Goal: Communication & Community: Ask a question

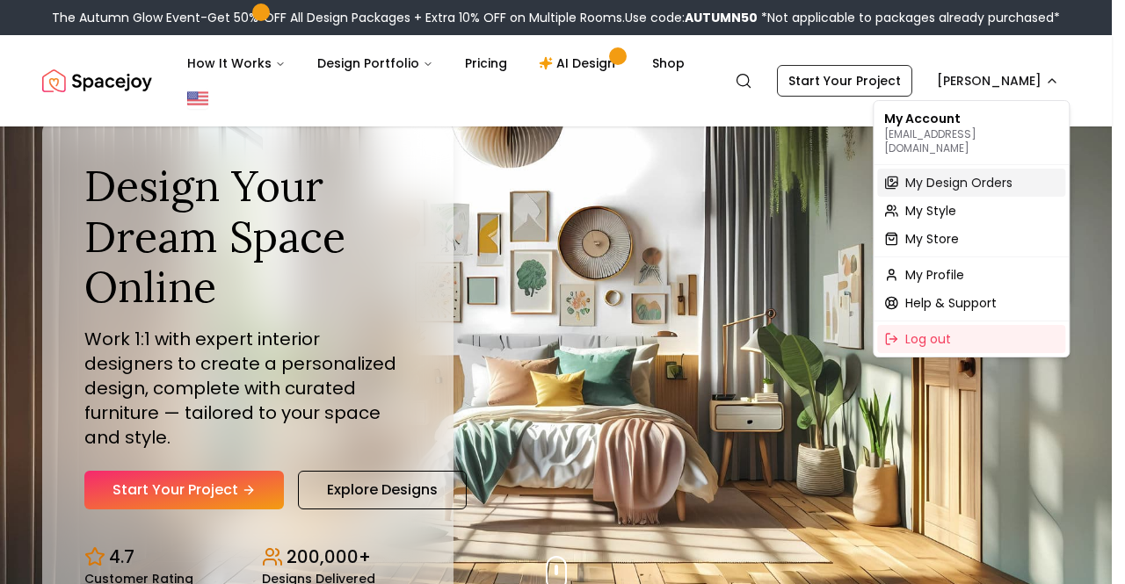
click at [973, 174] on span "My Design Orders" at bounding box center [958, 183] width 107 height 18
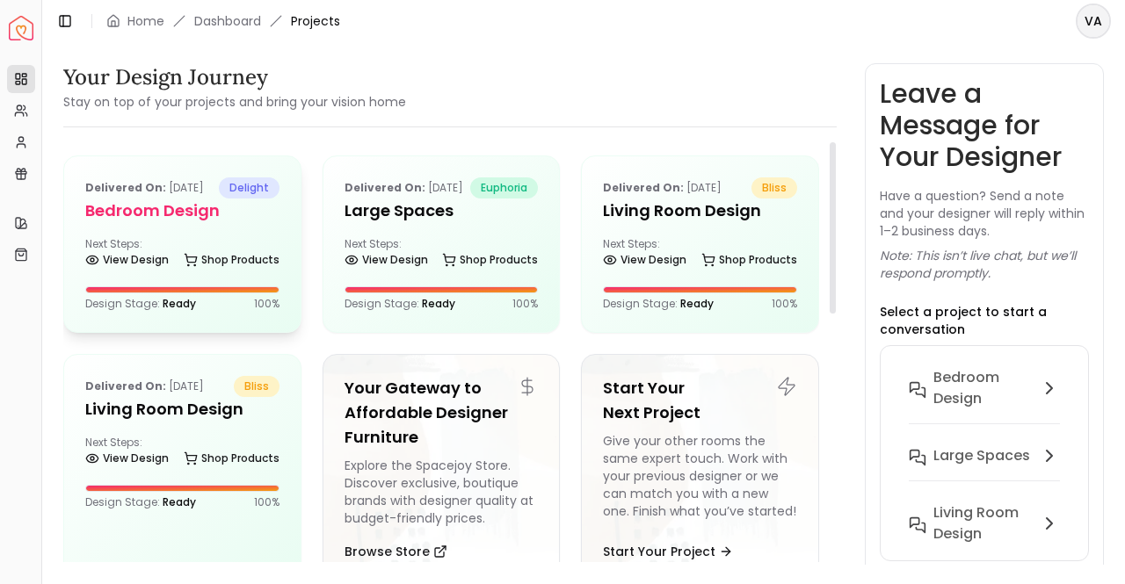
click at [184, 194] on p "Delivered on: [DATE]" at bounding box center [144, 187] width 119 height 21
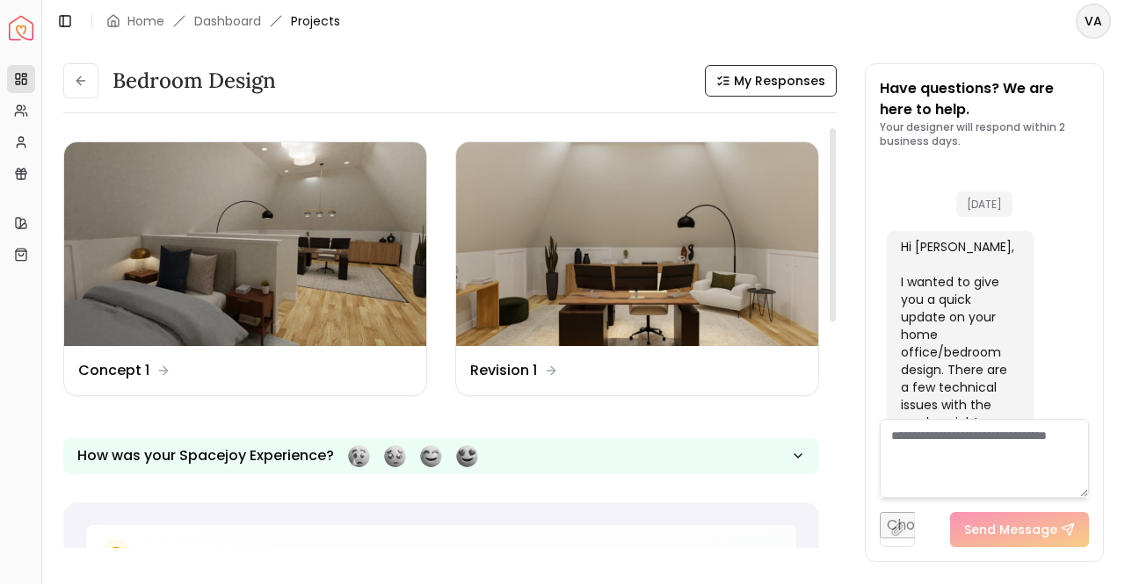
scroll to position [14488, 0]
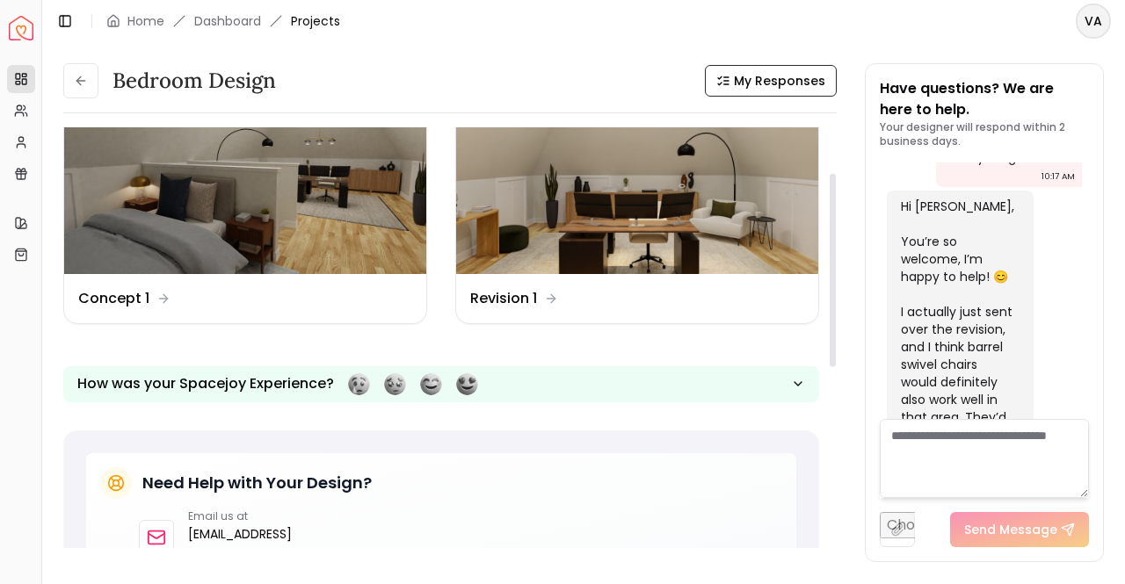
drag, startPoint x: 831, startPoint y: 170, endPoint x: 858, endPoint y: 203, distance: 42.5
click at [836, 203] on div at bounding box center [832, 270] width 6 height 193
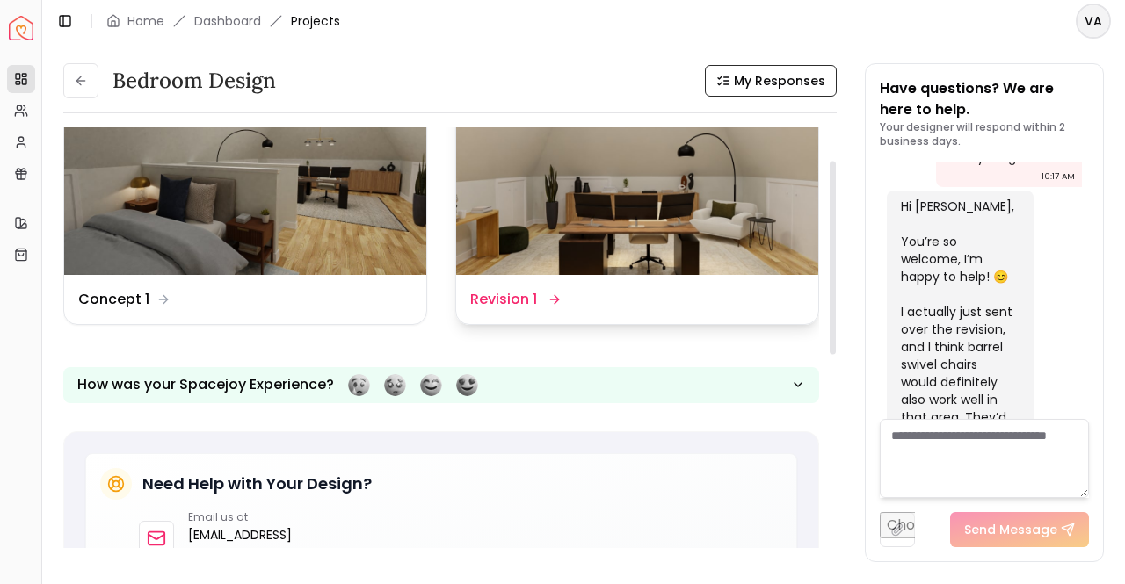
click at [663, 232] on img at bounding box center [637, 173] width 362 height 204
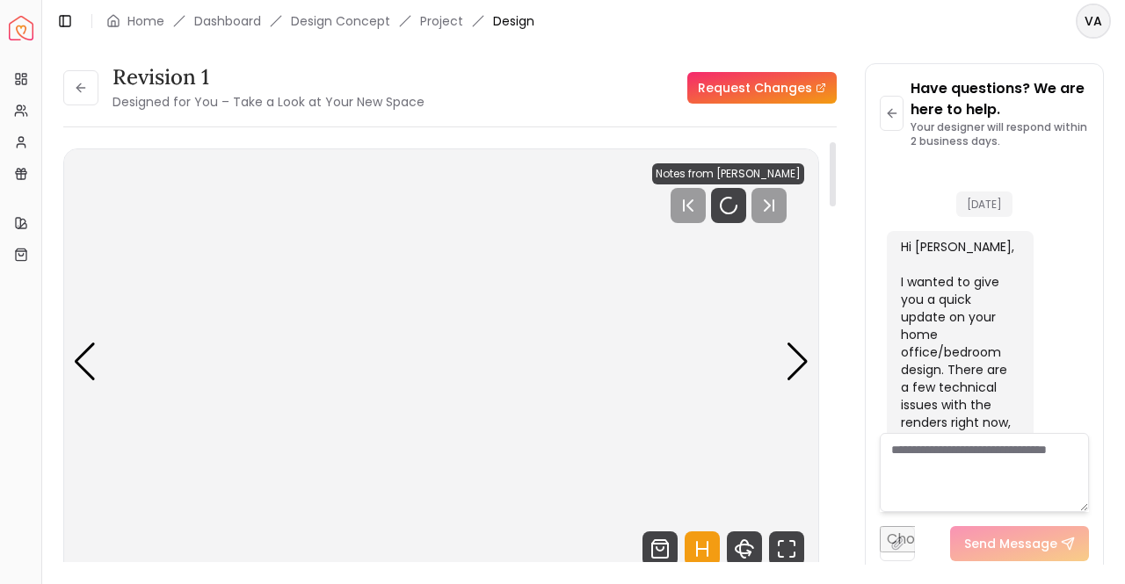
scroll to position [14474, 0]
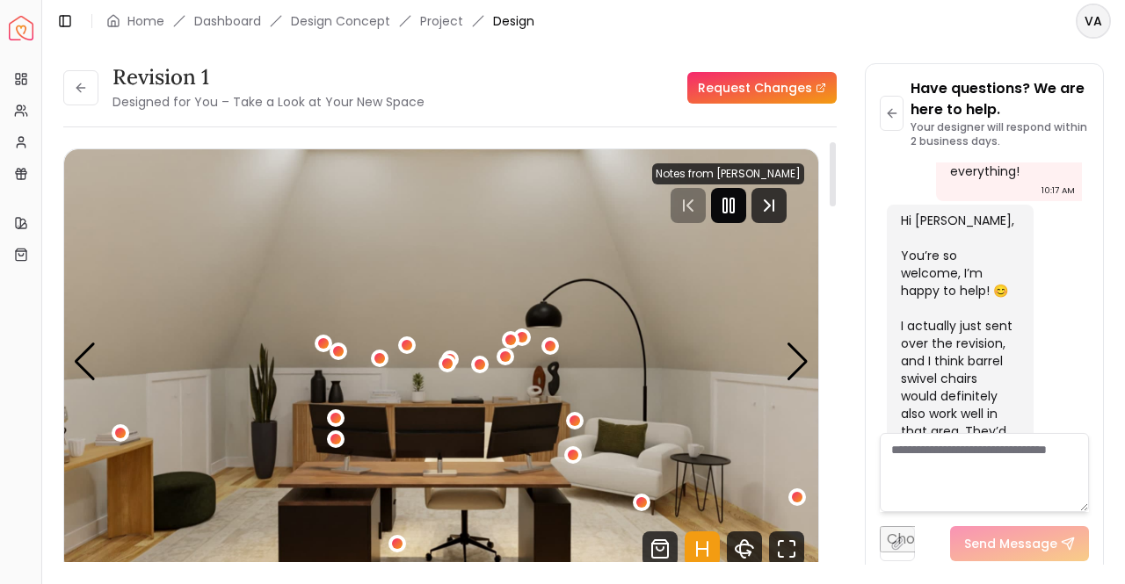
click at [718, 200] on icon "Pause" at bounding box center [728, 205] width 21 height 21
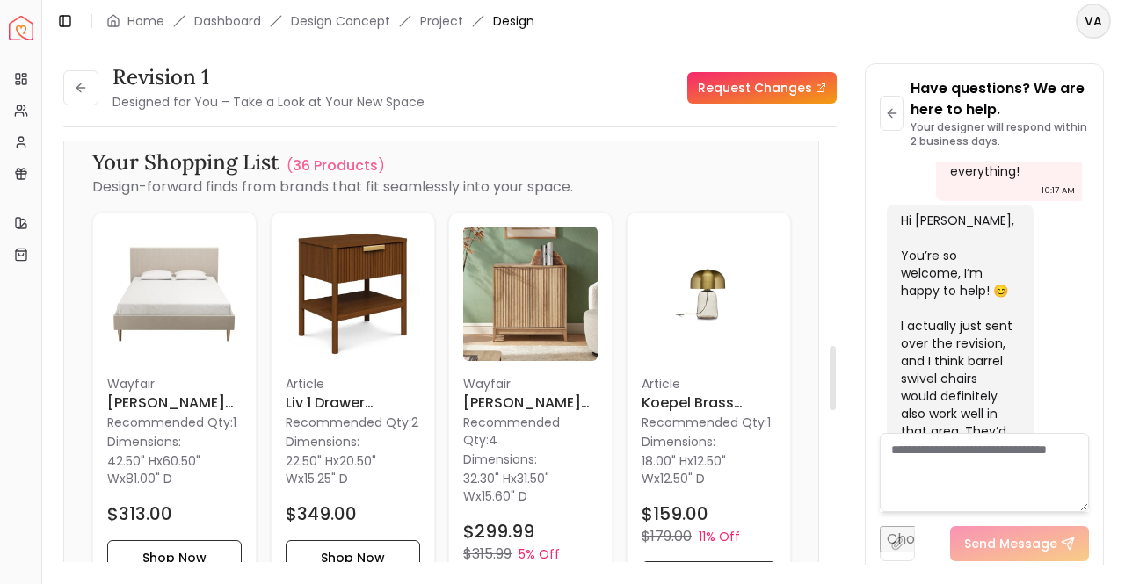
scroll to position [1365, 0]
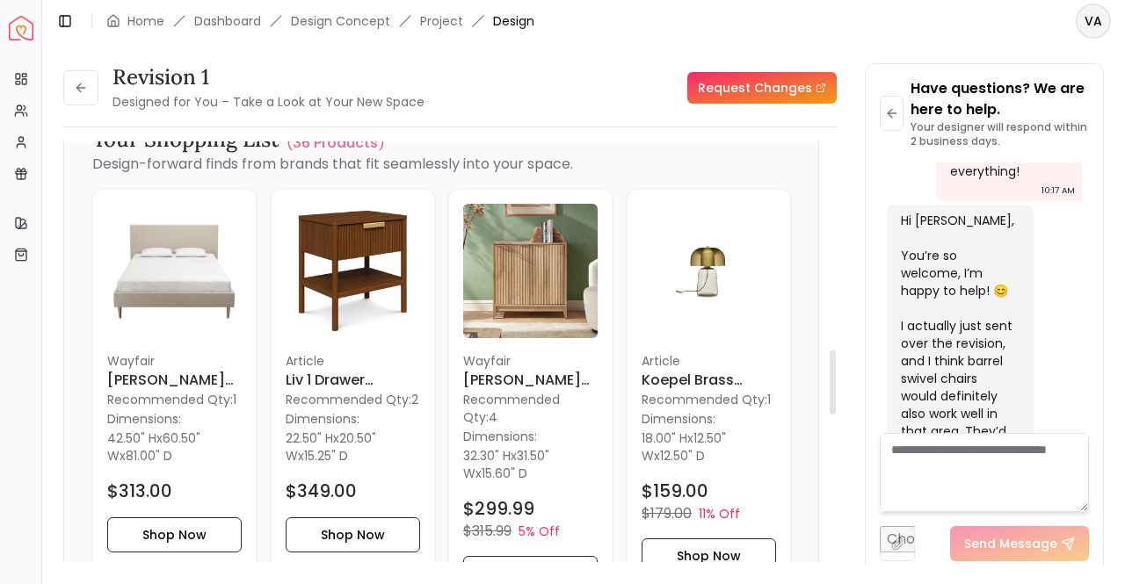
drag, startPoint x: 832, startPoint y: 184, endPoint x: 830, endPoint y: 392, distance: 208.3
click at [830, 392] on div at bounding box center [832, 383] width 6 height 64
click at [511, 396] on p "Recommended Qty: 4" at bounding box center [530, 408] width 134 height 35
click at [557, 556] on button "Shop Now" at bounding box center [530, 573] width 134 height 35
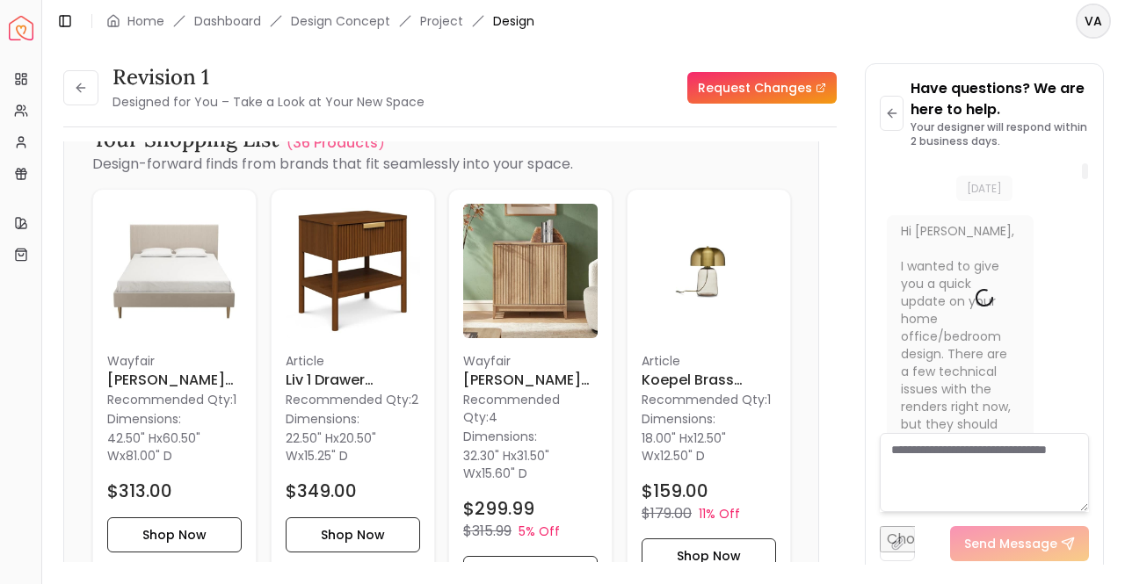
scroll to position [0, 0]
drag, startPoint x: 1088, startPoint y: 426, endPoint x: 1109, endPoint y: 171, distance: 255.7
click at [1088, 171] on div at bounding box center [1085, 171] width 6 height 16
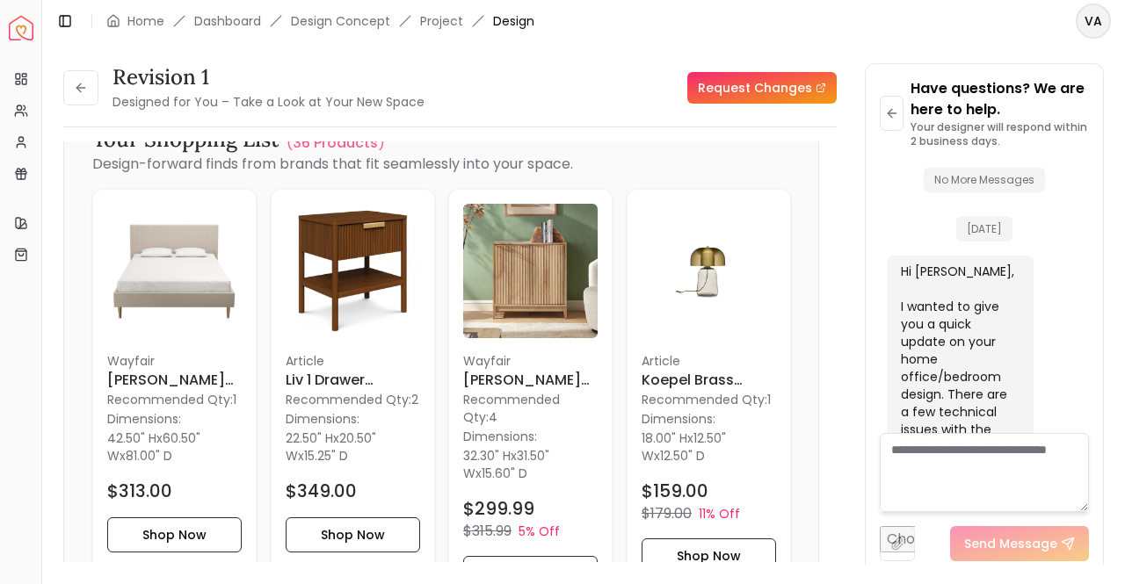
scroll to position [25, 0]
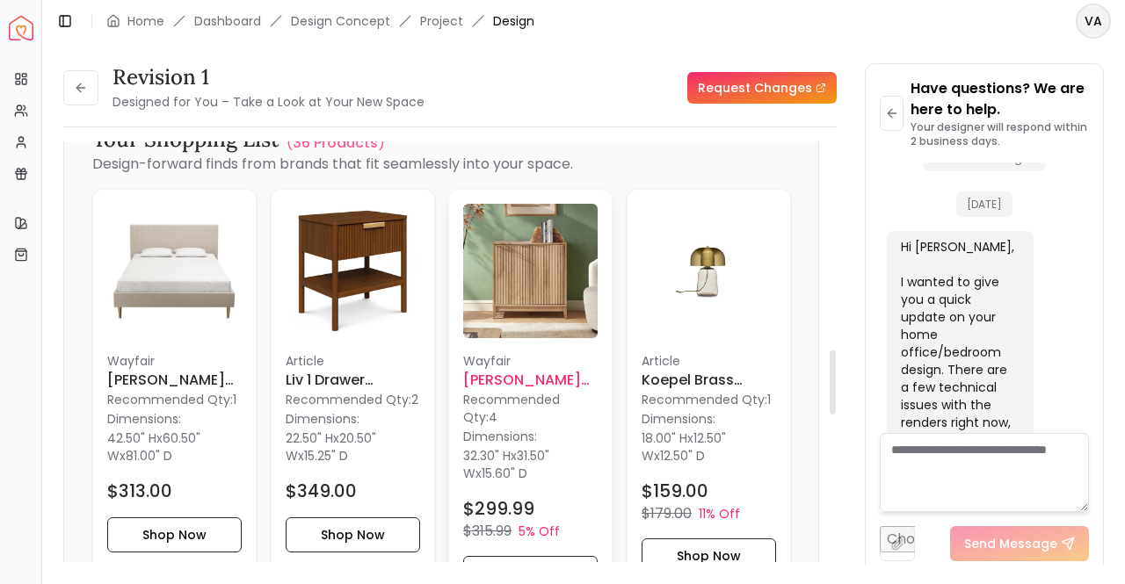
click at [529, 278] on img at bounding box center [530, 271] width 134 height 134
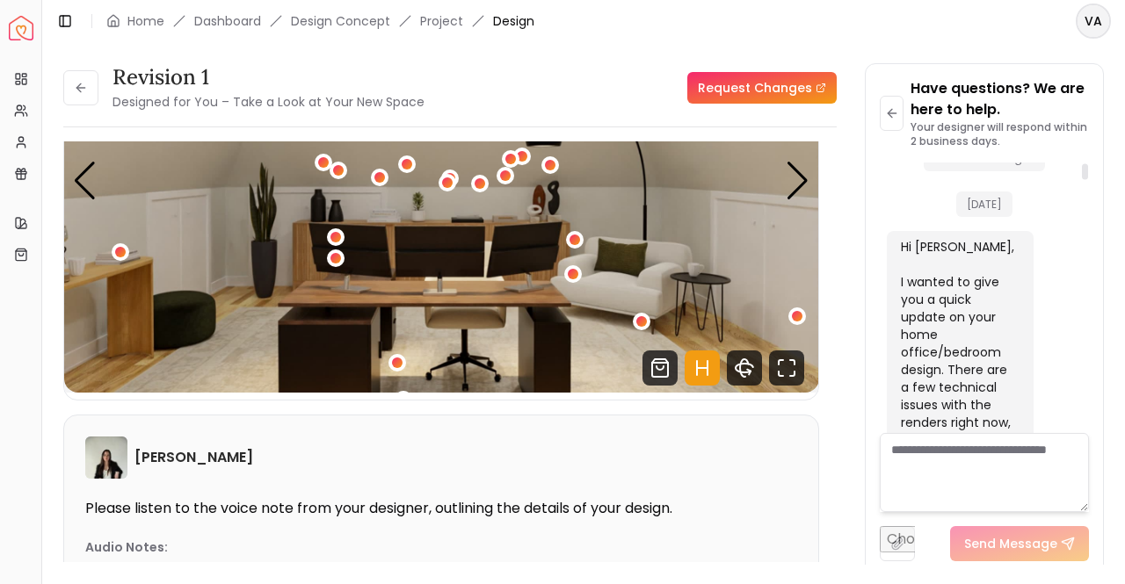
scroll to position [164, 0]
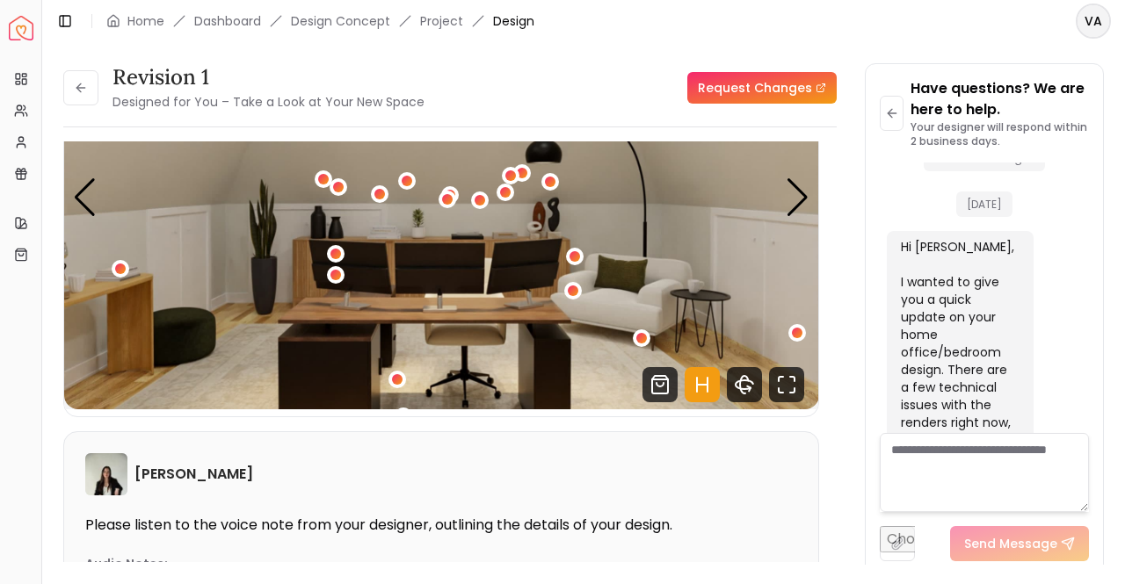
click at [974, 477] on textarea at bounding box center [984, 472] width 209 height 79
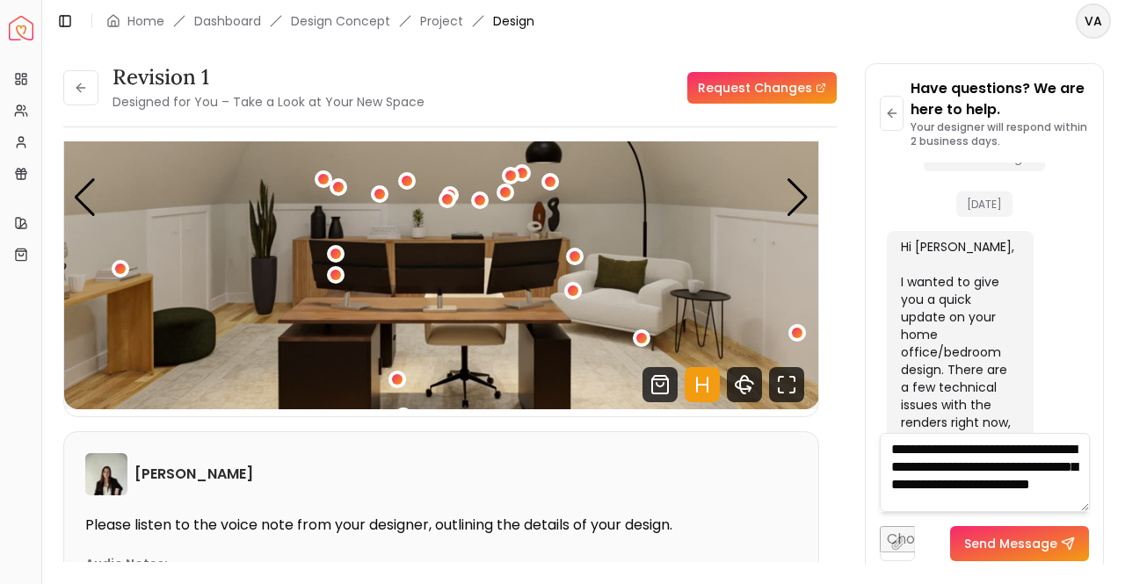
scroll to position [18, 0]
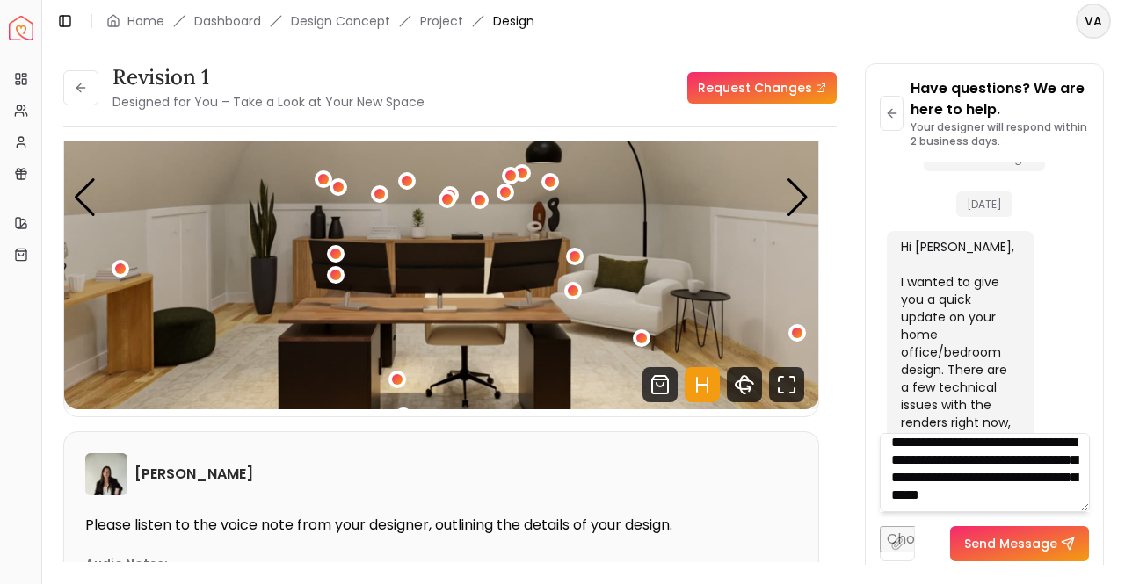
drag, startPoint x: 937, startPoint y: 499, endPoint x: 923, endPoint y: 489, distance: 17.1
click at [923, 489] on textarea "**********" at bounding box center [985, 472] width 210 height 79
click at [938, 501] on textarea "**********" at bounding box center [985, 472] width 210 height 79
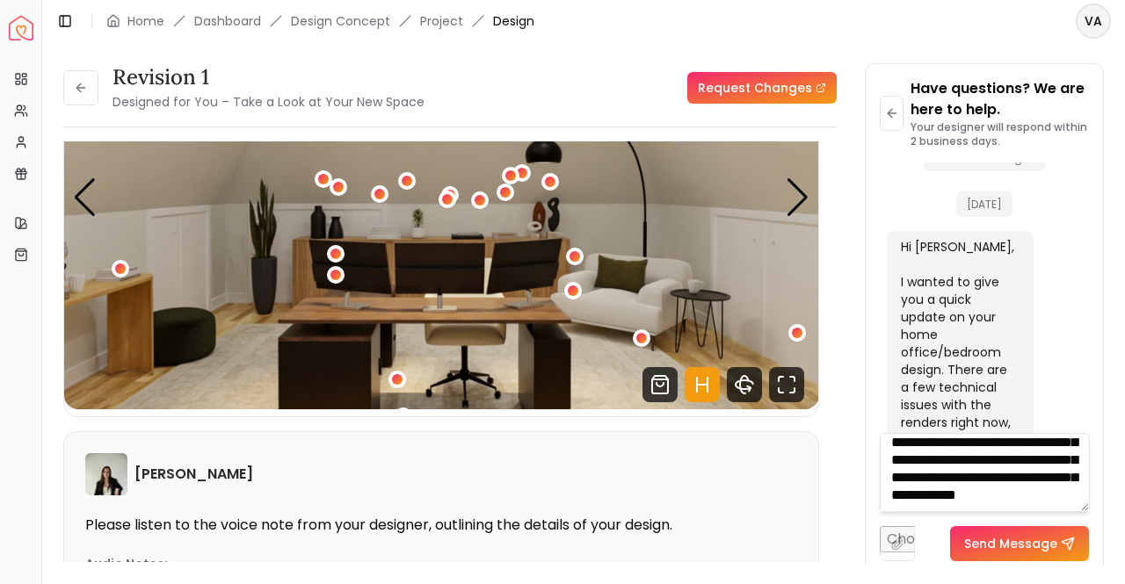
click at [1030, 484] on textarea "**********" at bounding box center [985, 472] width 210 height 79
click at [984, 500] on textarea "**********" at bounding box center [985, 472] width 210 height 79
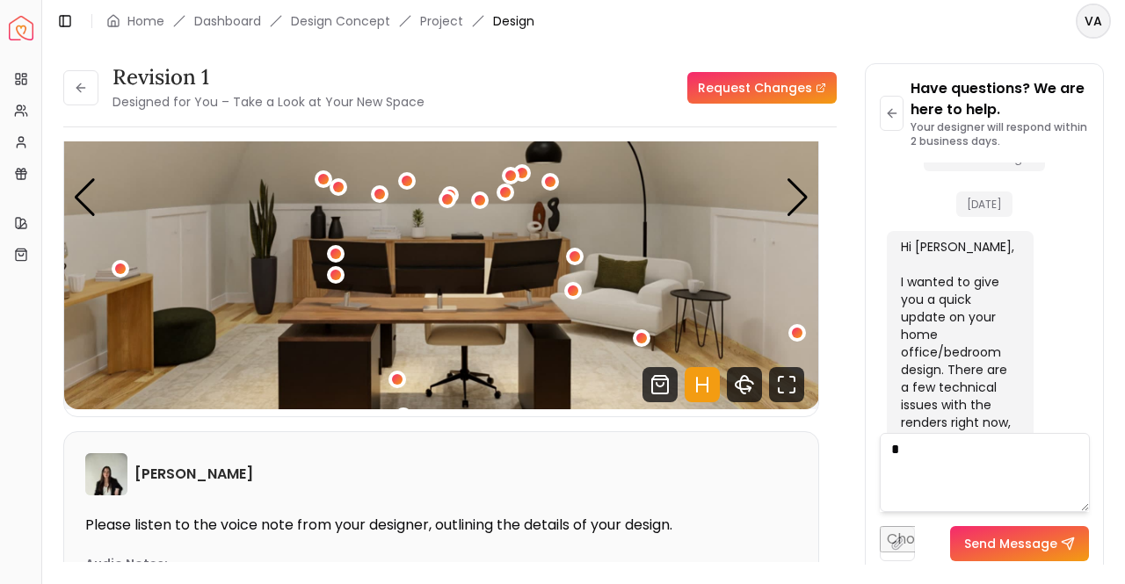
scroll to position [0, 0]
type textarea "*"
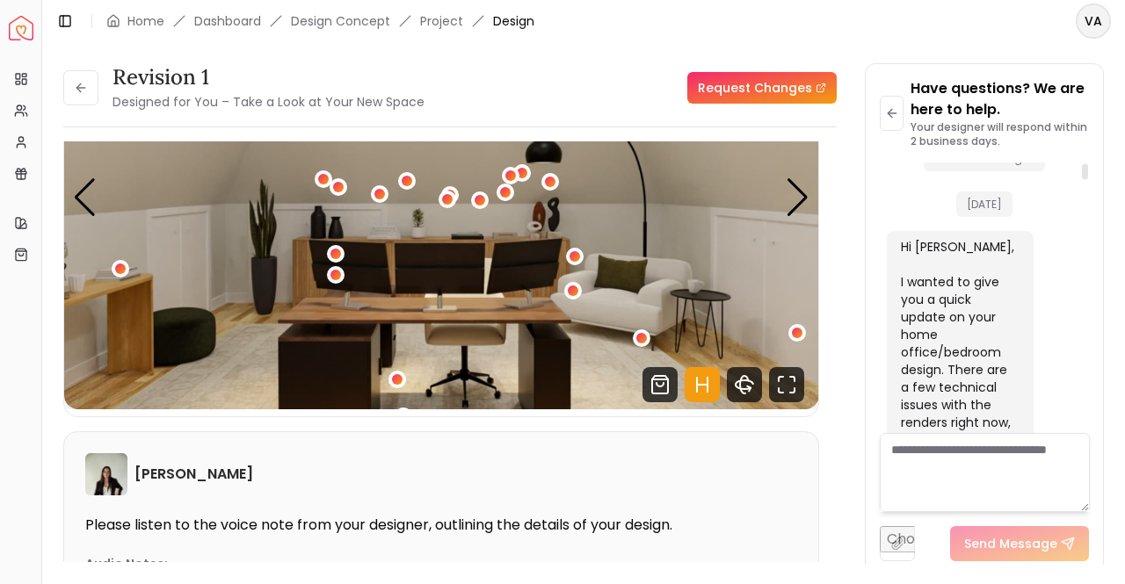
drag, startPoint x: 1088, startPoint y: 168, endPoint x: 1088, endPoint y: 332, distance: 164.3
drag, startPoint x: 1088, startPoint y: 332, endPoint x: 1096, endPoint y: 194, distance: 138.2
drag, startPoint x: 1096, startPoint y: 194, endPoint x: 1077, endPoint y: 170, distance: 30.1
click at [1077, 170] on div "[DATE]" at bounding box center [984, 200] width 195 height 60
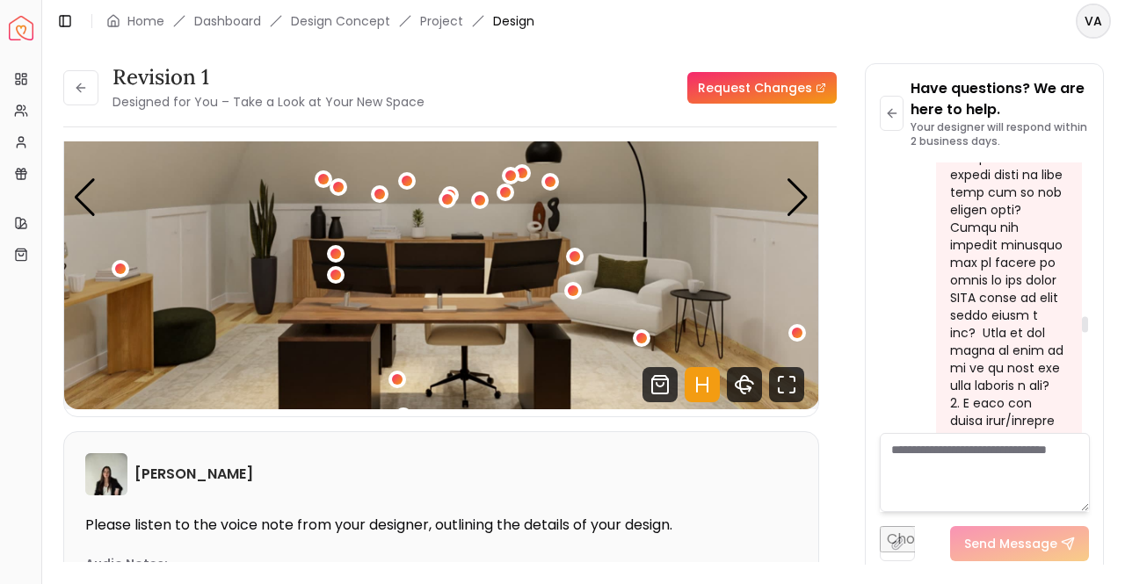
scroll to position [14498, 0]
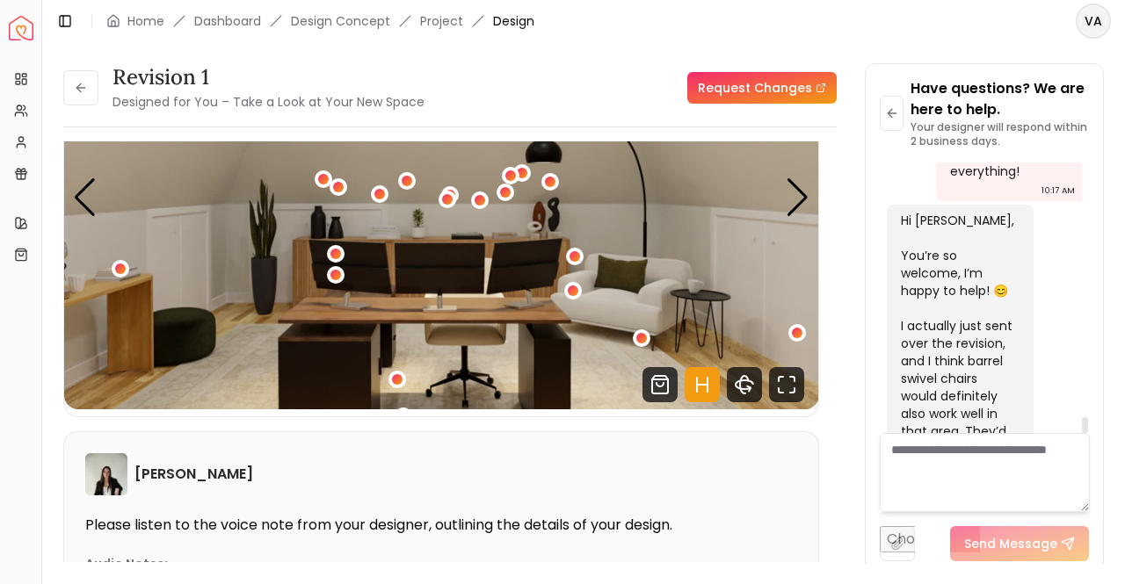
drag, startPoint x: 1084, startPoint y: 171, endPoint x: 1068, endPoint y: 491, distance: 320.3
click at [1082, 433] on div at bounding box center [1085, 425] width 6 height 16
click at [1043, 480] on textarea at bounding box center [985, 472] width 210 height 79
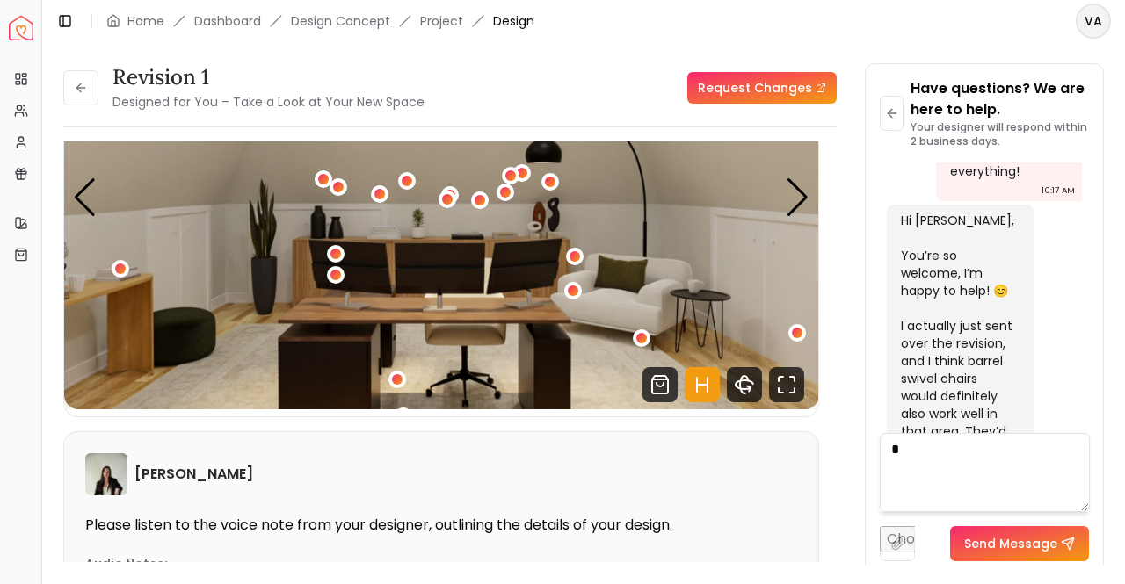
click at [1053, 465] on textarea "*" at bounding box center [985, 472] width 210 height 79
click at [1053, 465] on textarea "******" at bounding box center [985, 472] width 210 height 79
click at [1053, 465] on textarea "*******" at bounding box center [985, 472] width 210 height 79
type textarea "*"
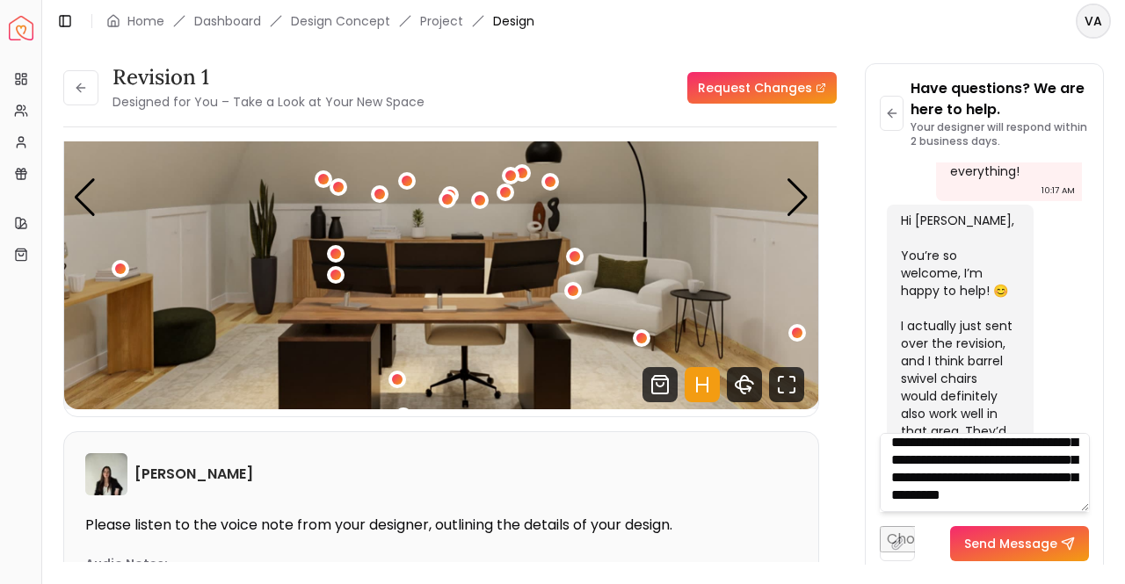
scroll to position [211, 0]
type textarea "**********"
click at [1019, 546] on button "Send Message" at bounding box center [1019, 543] width 139 height 35
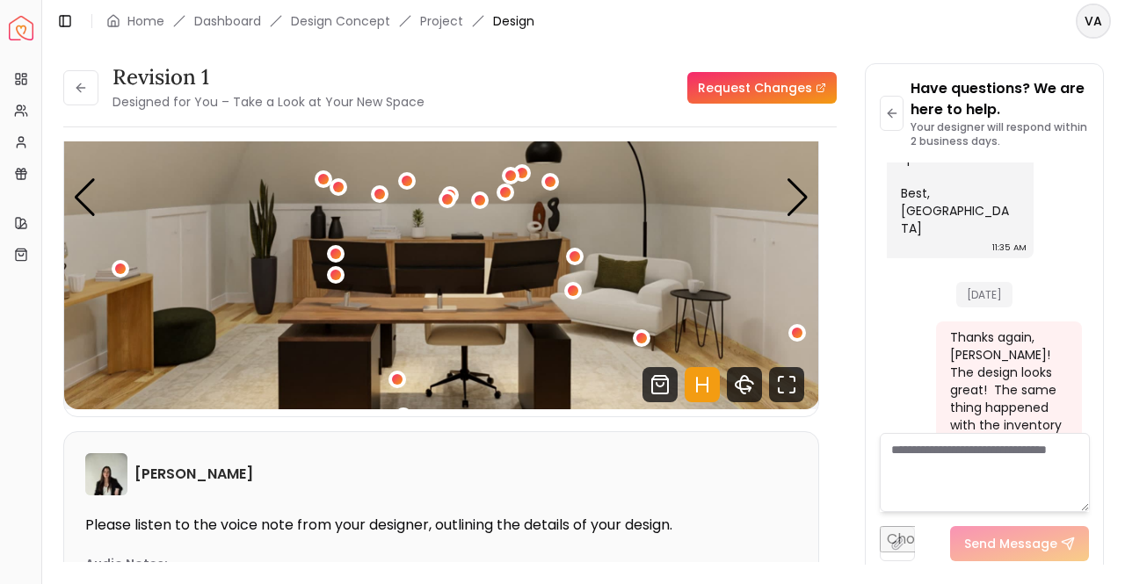
scroll to position [14976, 0]
